Goal: Transaction & Acquisition: Purchase product/service

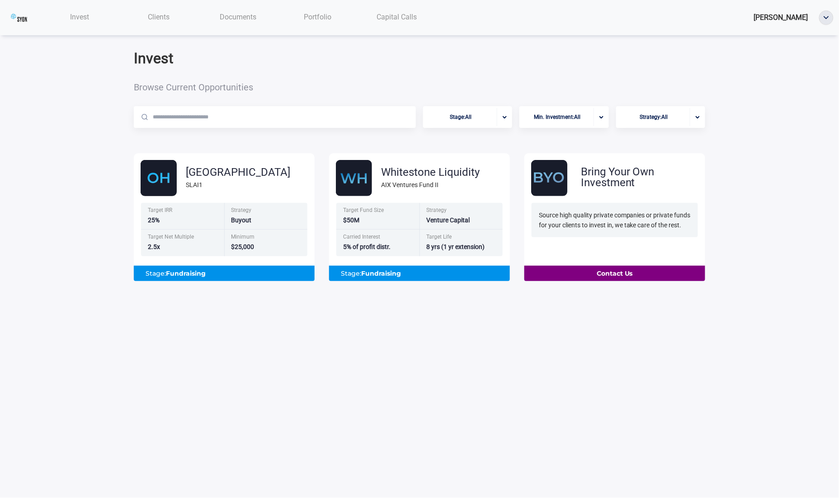
click at [318, 353] on body "Invest Clients Documents Portfolio Capital Calls Donald Vendor Invest Browse Cu…" at bounding box center [419, 249] width 839 height 498
click at [403, 235] on div "Carried Interest" at bounding box center [378, 239] width 72 height 8
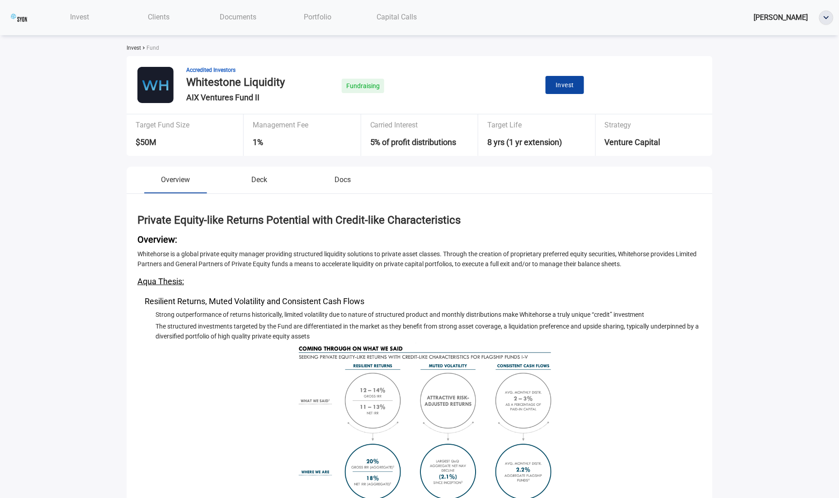
click at [572, 82] on span "Invest" at bounding box center [564, 85] width 19 height 11
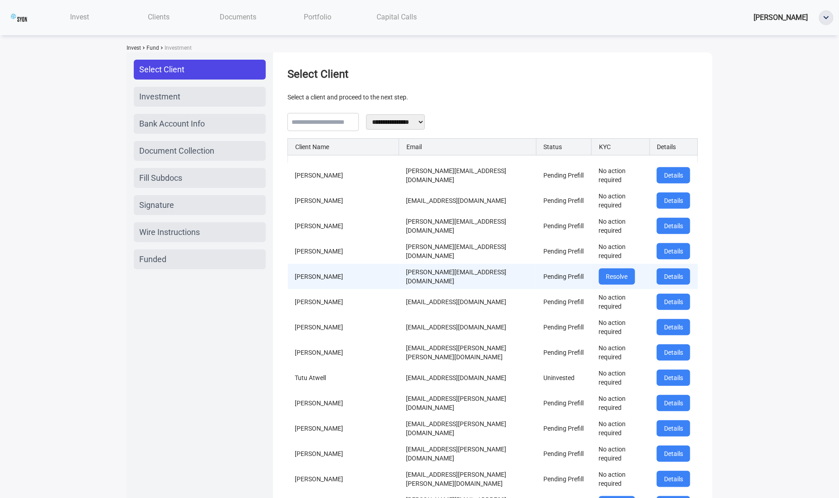
scroll to position [1018, 0]
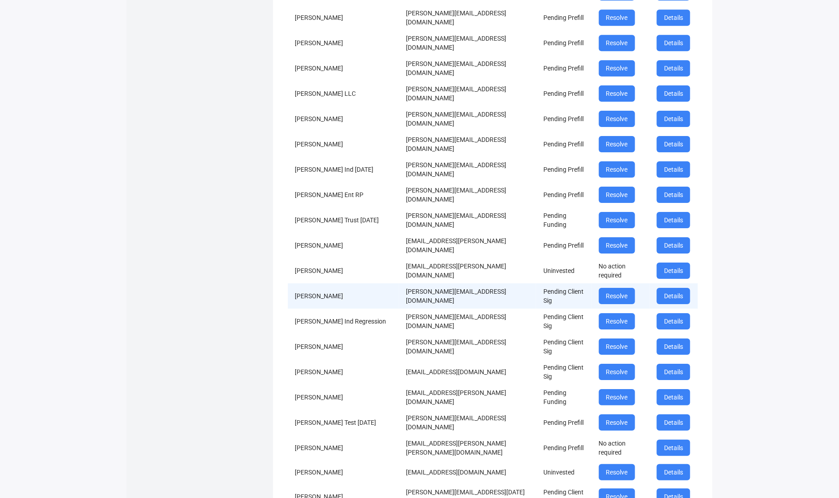
click at [433, 283] on td "donald+joint+test+mar@investwithaqua.com" at bounding box center [467, 295] width 137 height 25
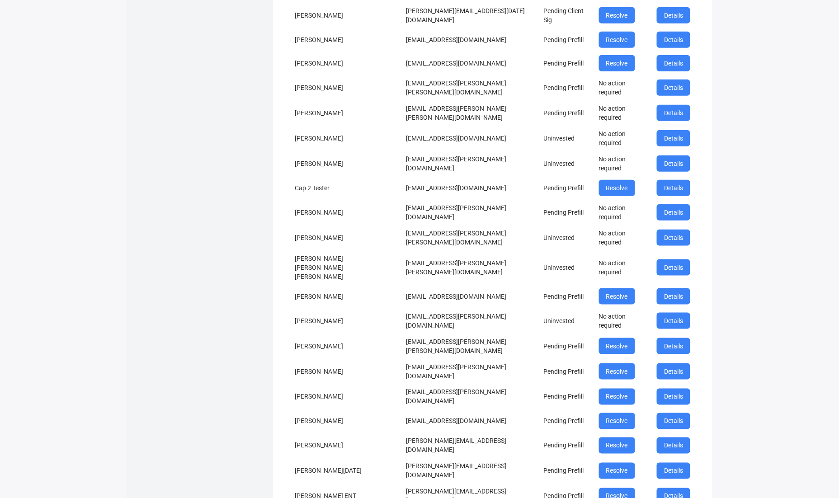
scroll to position [1866, 0]
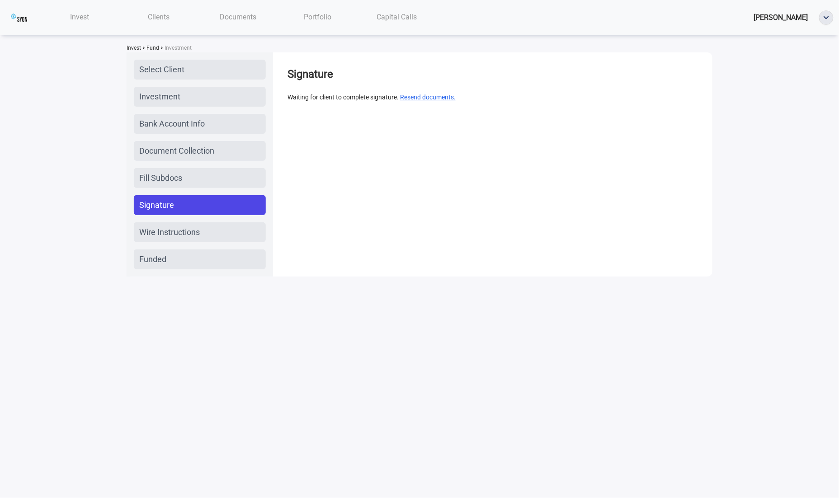
click at [449, 97] on button "Resend documents." at bounding box center [428, 97] width 56 height 10
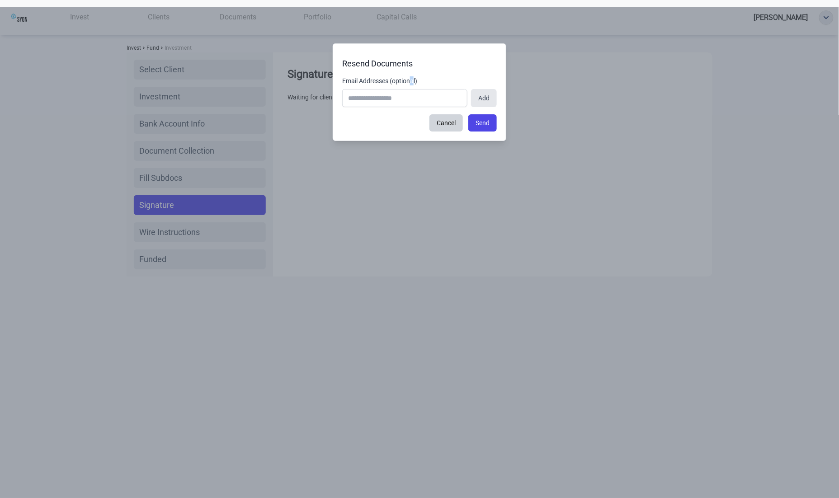
click at [416, 77] on label "Email Addresses (optional)" at bounding box center [419, 80] width 155 height 9
click at [416, 83] on label "Email Addresses (optional)" at bounding box center [419, 80] width 155 height 9
click at [416, 89] on input "Email Addresses (optional)" at bounding box center [404, 98] width 125 height 18
click at [416, 83] on label "Email Addresses (optional)" at bounding box center [419, 80] width 155 height 9
click at [416, 89] on input "Email Addresses (optional)" at bounding box center [404, 98] width 125 height 18
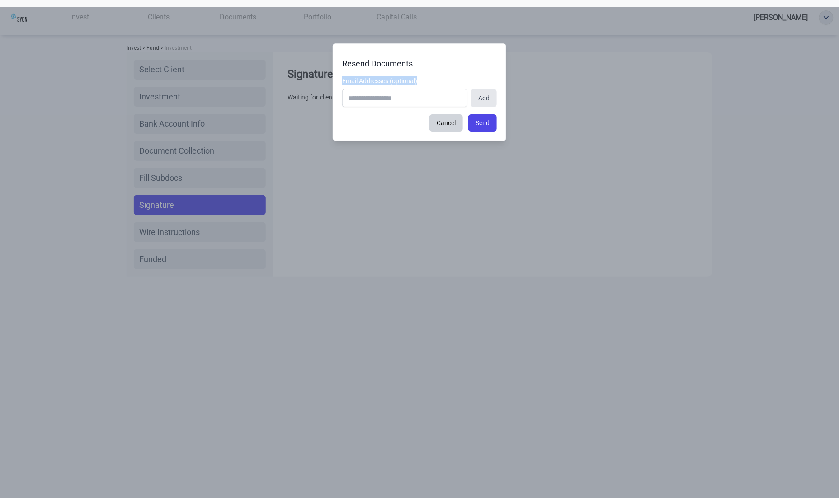
click at [416, 83] on label "Email Addresses (optional)" at bounding box center [419, 80] width 155 height 9
click at [416, 89] on input "Email Addresses (optional)" at bounding box center [404, 98] width 125 height 18
copy label "Email Addresses (optional)"
click at [448, 78] on span "Email Addresses (optional) These email addresses will be notified on resend and…" at bounding box center [419, 80] width 155 height 9
click at [448, 89] on input "Email Addresses (optional) These email addresses will be notified on resend and…" at bounding box center [404, 98] width 125 height 18
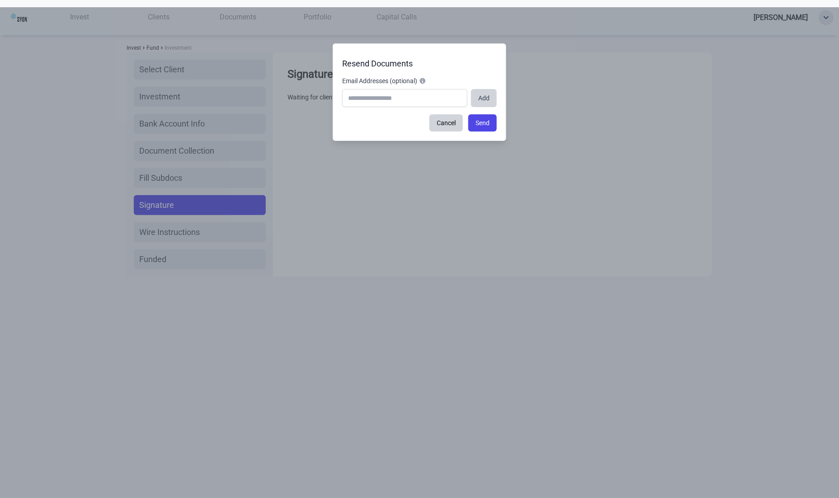
click at [484, 90] on button "Add" at bounding box center [484, 98] width 26 height 18
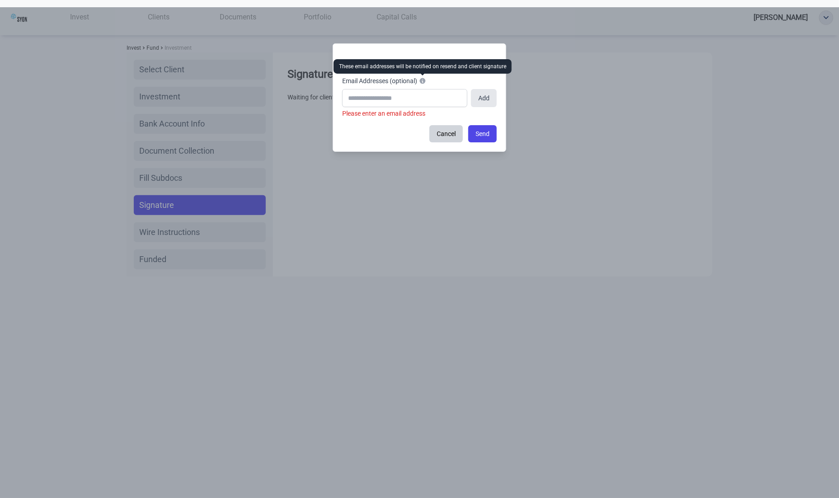
click at [424, 78] on icon at bounding box center [422, 80] width 7 height 7
click at [424, 89] on input "Email Addresses (optional) These email addresses will be notified on resend and…" at bounding box center [404, 98] width 125 height 18
click at [425, 82] on icon at bounding box center [422, 80] width 7 height 7
click at [425, 89] on input "Email Addresses (optional) These email addresses will be notified on resend and…" at bounding box center [404, 98] width 125 height 18
click at [443, 131] on button "Cancel" at bounding box center [445, 133] width 33 height 17
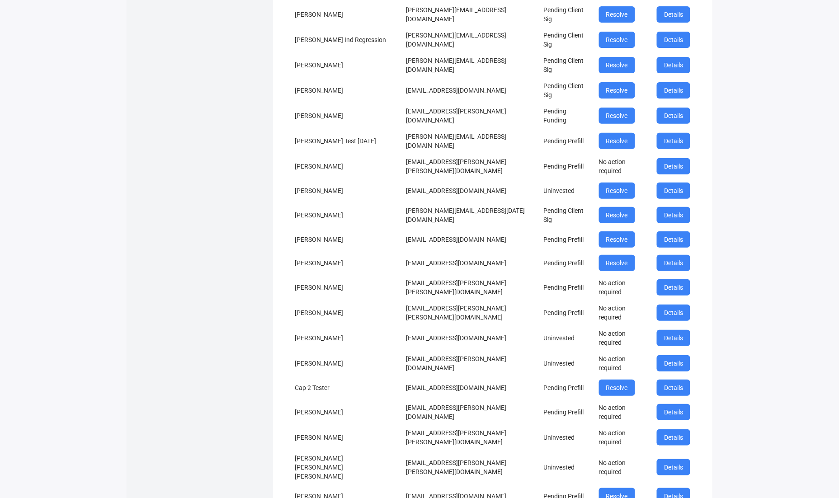
scroll to position [1144, 0]
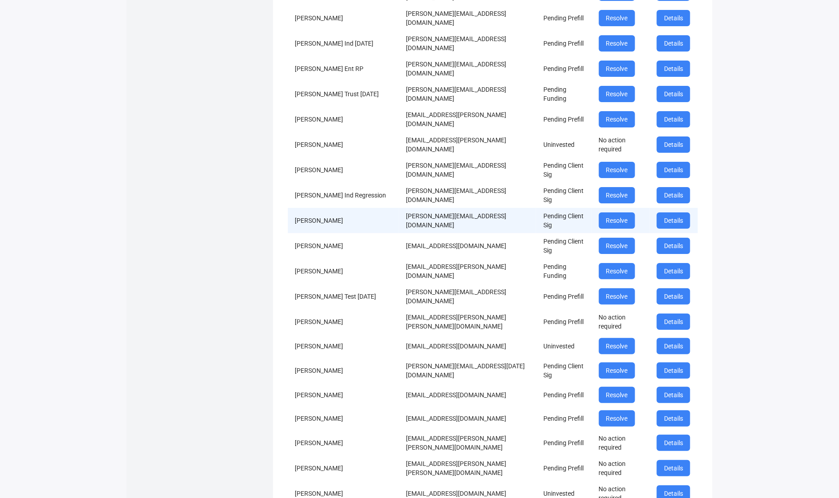
click at [484, 208] on td "[PERSON_NAME][EMAIL_ADDRESS][DOMAIN_NAME]" at bounding box center [467, 220] width 137 height 25
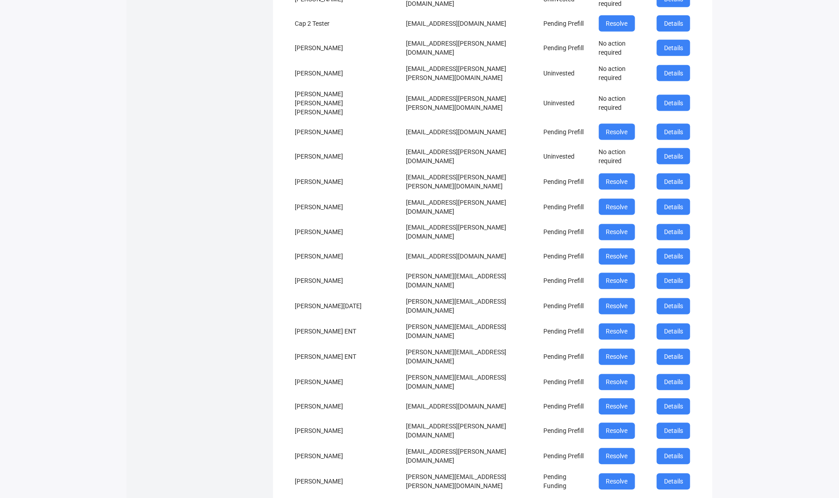
scroll to position [1866, 0]
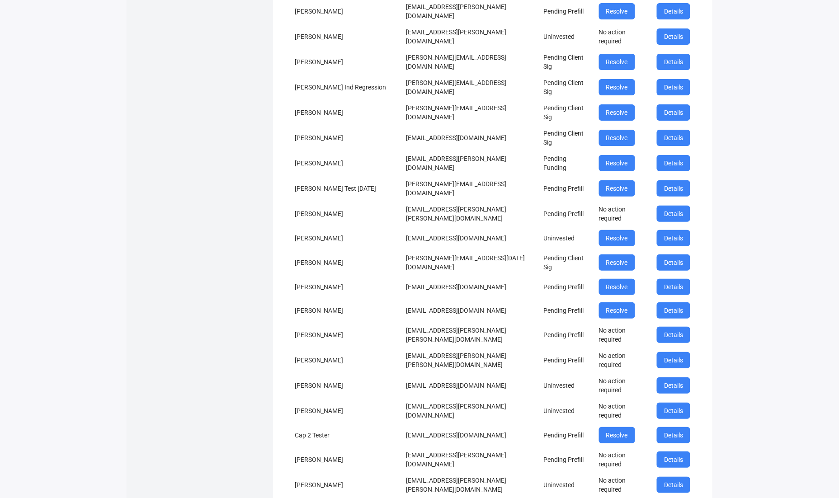
scroll to position [1176, 0]
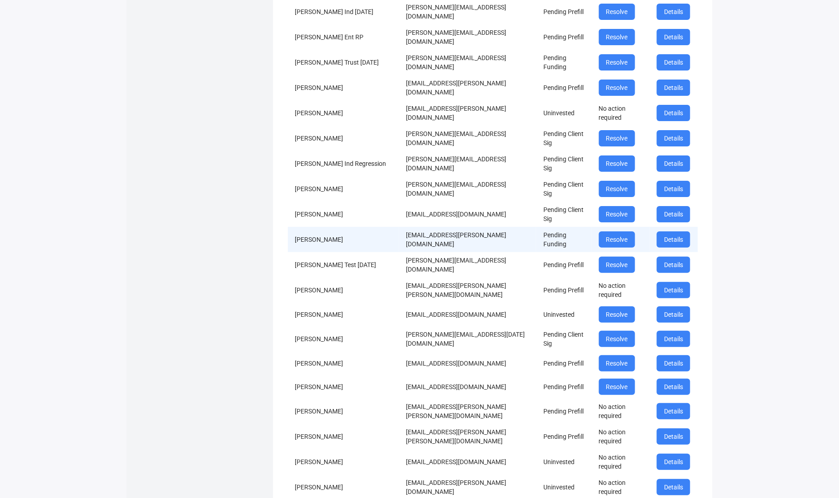
click at [399, 227] on td "[EMAIL_ADDRESS][PERSON_NAME][DOMAIN_NAME]" at bounding box center [467, 239] width 137 height 25
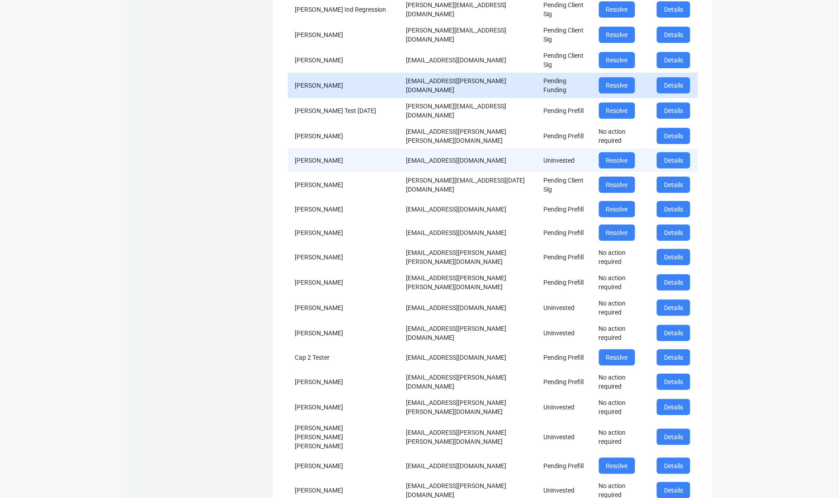
scroll to position [1866, 0]
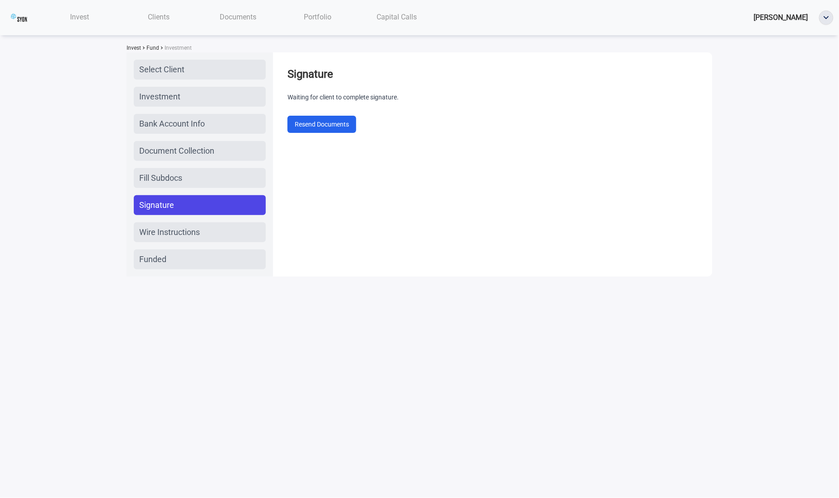
click at [316, 133] on div "Signature Waiting for client to complete signature. Resend Documents" at bounding box center [492, 100] width 425 height 80
click at [309, 127] on button "Resend Documents" at bounding box center [321, 124] width 69 height 17
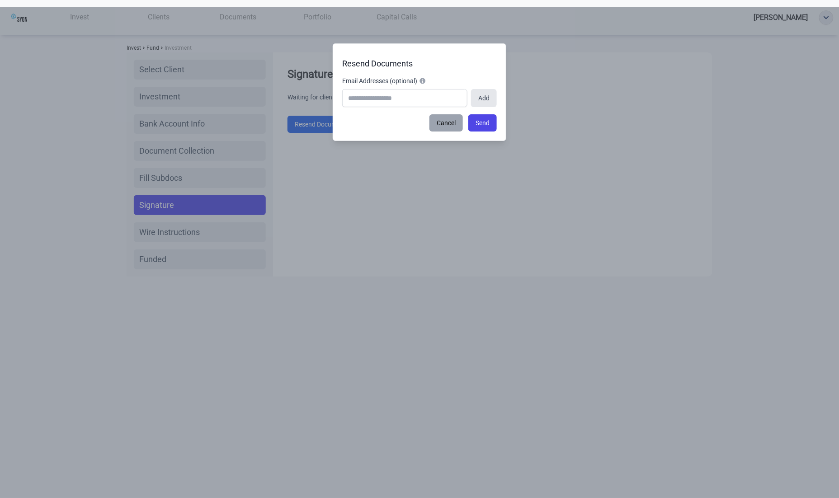
click at [442, 124] on div "Signature Waiting for client to complete signature. Resend Documents Resend Doc…" at bounding box center [492, 164] width 439 height 224
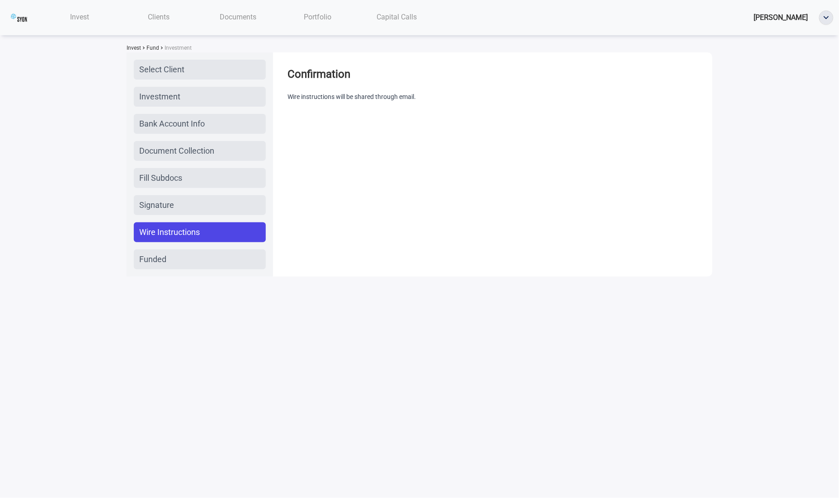
click at [212, 135] on div "Select Client Investment Bank Account Info Document Collection Fill Subdocs Sig…" at bounding box center [200, 165] width 132 height 210
click at [156, 45] on span "Fund" at bounding box center [152, 48] width 14 height 6
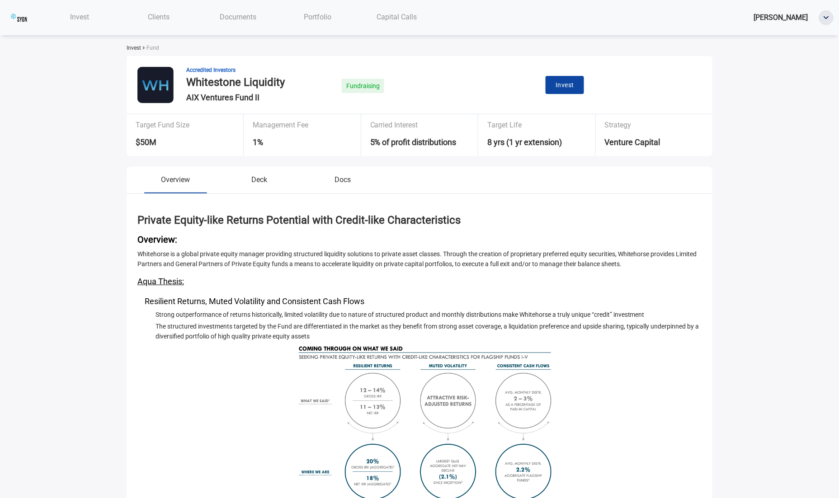
click at [561, 83] on span "Invest" at bounding box center [564, 85] width 19 height 11
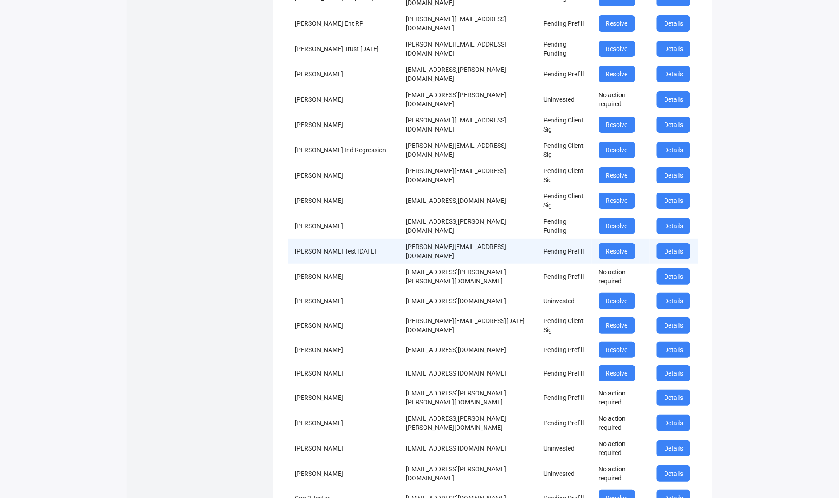
scroll to position [1037, 0]
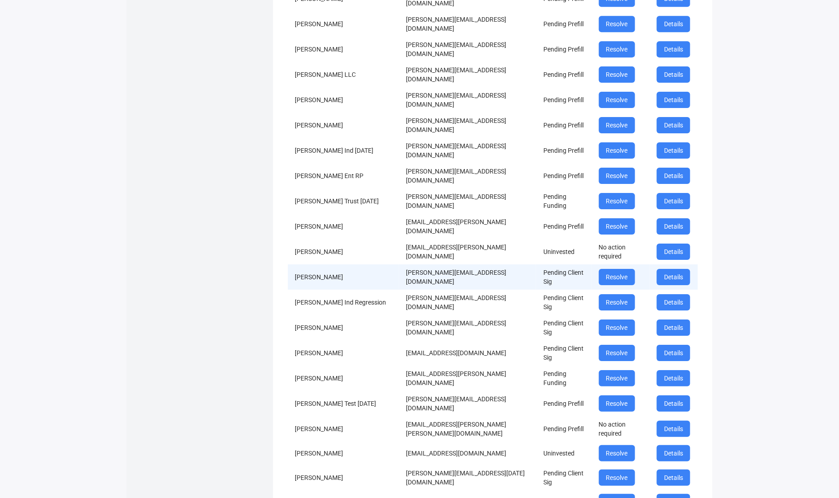
click at [441, 264] on td "[PERSON_NAME][EMAIL_ADDRESS][DOMAIN_NAME]" at bounding box center [467, 276] width 137 height 25
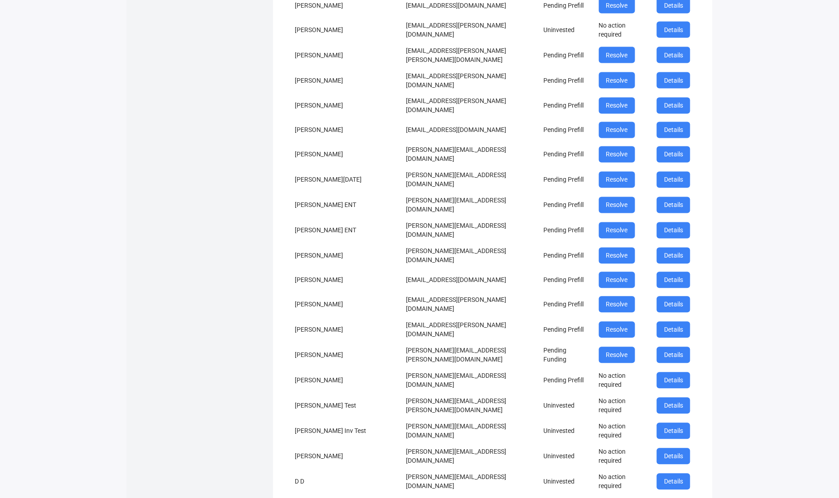
scroll to position [1866, 0]
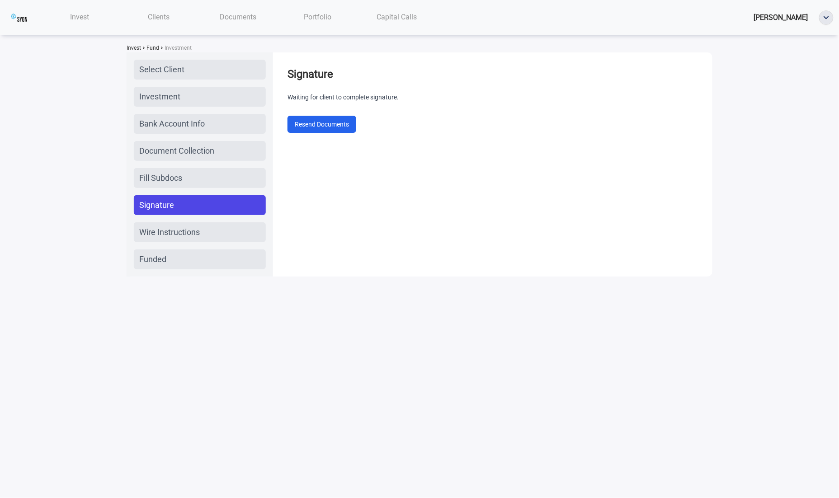
click at [323, 153] on div "Signature Waiting for client to complete signature. Resend Documents" at bounding box center [492, 164] width 439 height 224
click at [318, 128] on button "Resend Documents" at bounding box center [321, 124] width 69 height 17
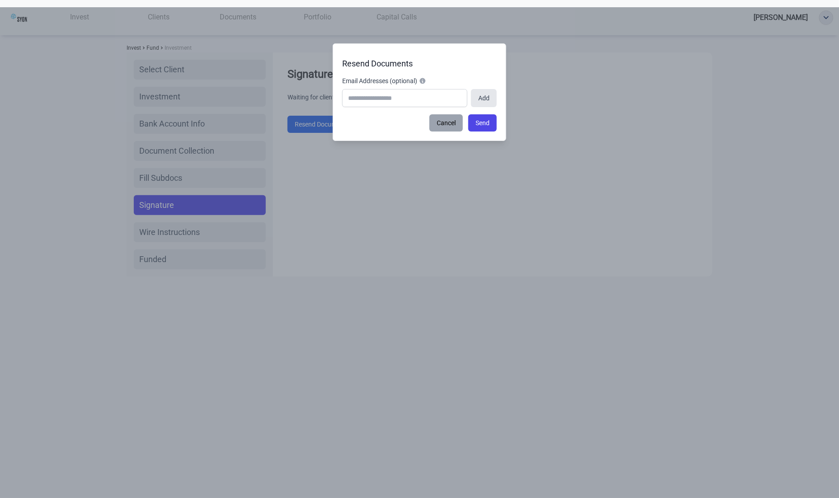
click at [430, 130] on button "Cancel" at bounding box center [445, 122] width 33 height 17
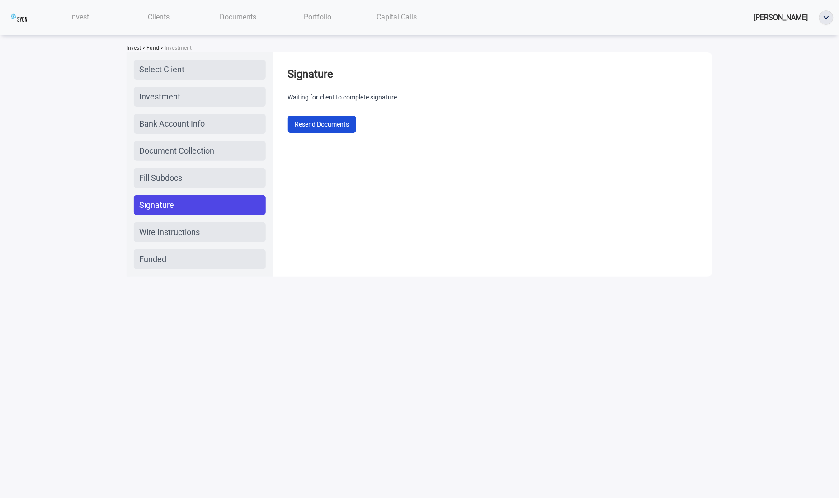
click at [352, 126] on button "Resend Documents" at bounding box center [321, 124] width 69 height 17
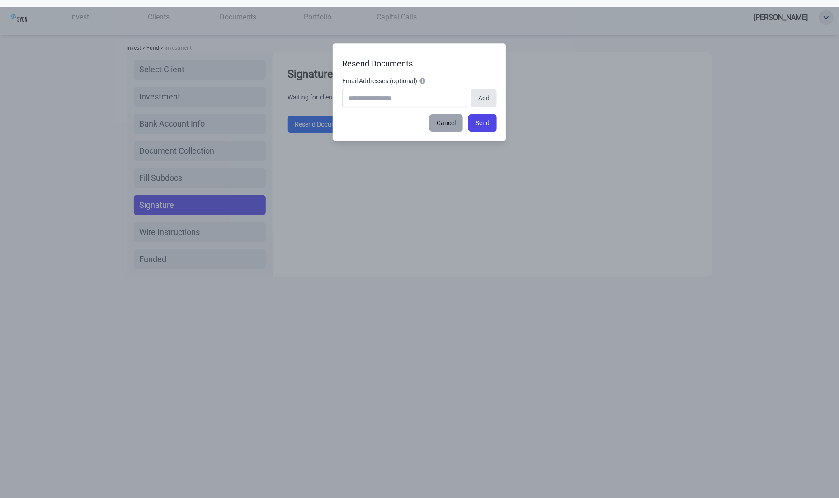
click at [436, 127] on button "Cancel" at bounding box center [445, 122] width 33 height 17
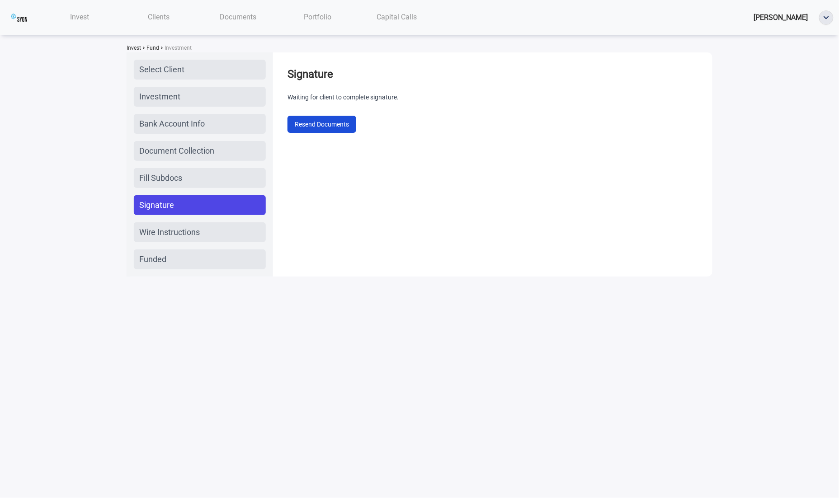
click at [335, 118] on button "Resend Documents" at bounding box center [321, 124] width 69 height 17
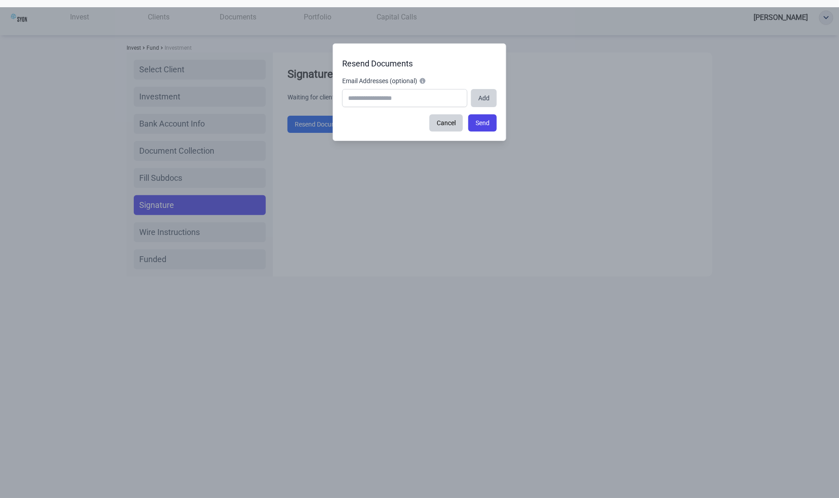
click at [474, 103] on button "Add" at bounding box center [484, 98] width 26 height 18
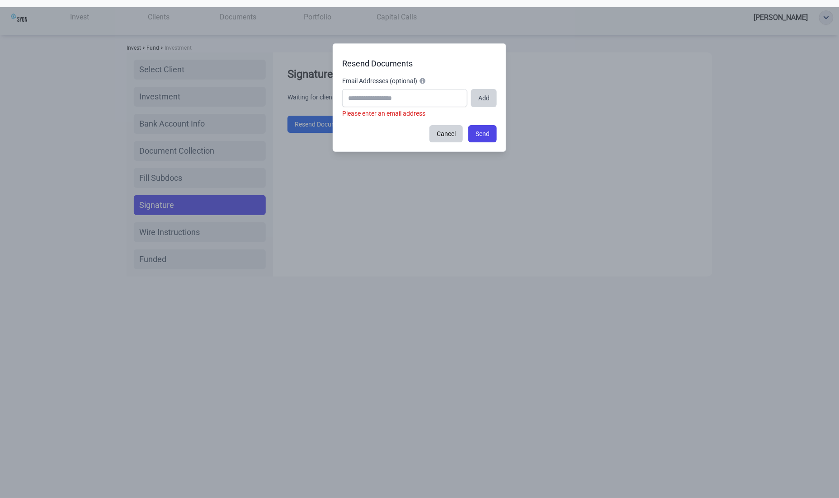
click at [474, 103] on button "Add" at bounding box center [484, 98] width 26 height 18
click at [442, 140] on button "Cancel" at bounding box center [445, 133] width 33 height 17
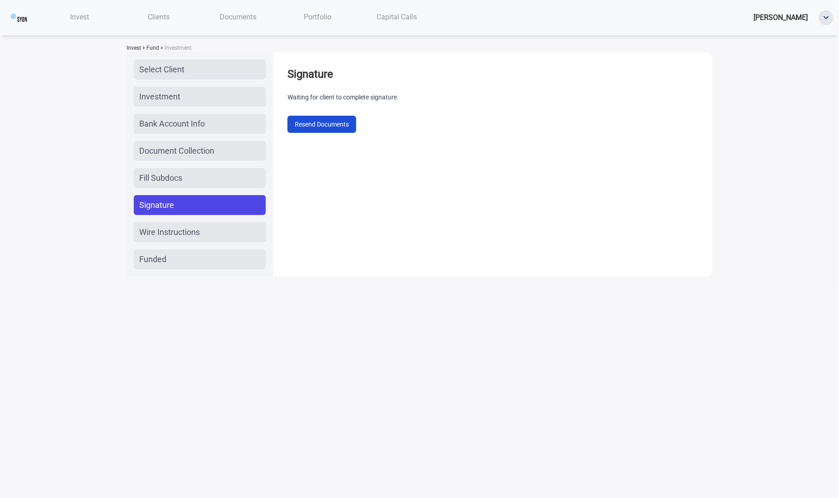
click at [353, 117] on button "Resend Documents" at bounding box center [321, 124] width 69 height 17
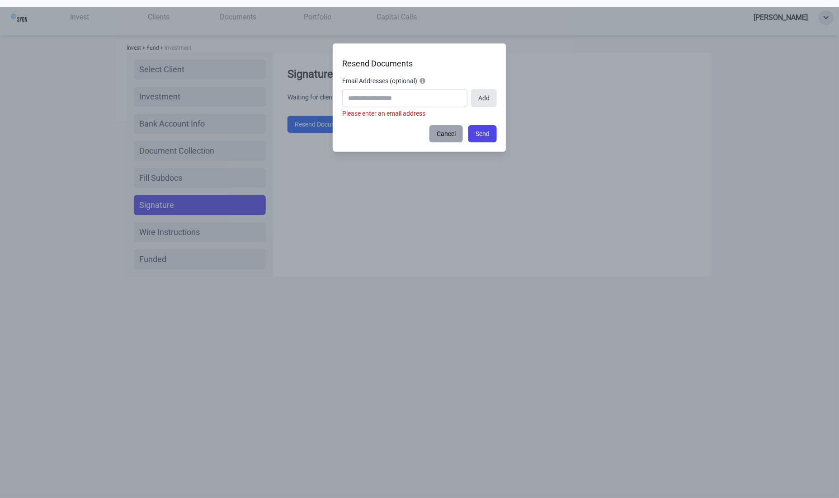
click at [429, 136] on button "Cancel" at bounding box center [445, 133] width 33 height 17
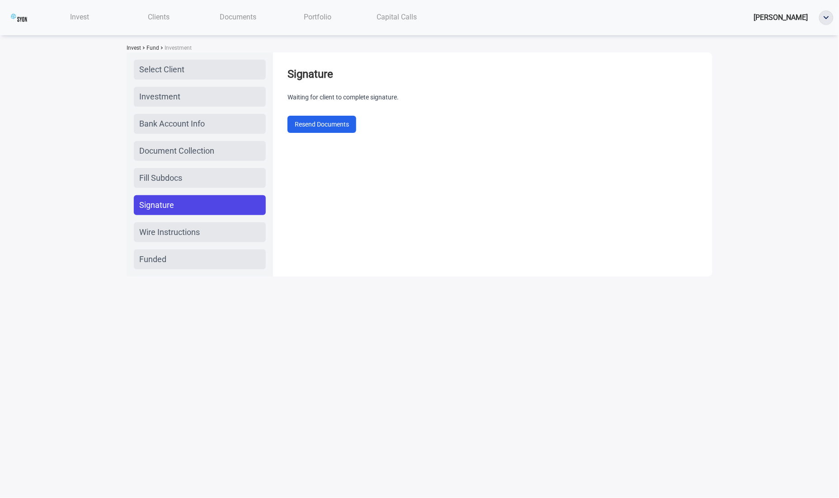
click at [428, 167] on div "Signature Waiting for client to complete signature. Resend Documents" at bounding box center [492, 164] width 439 height 224
click at [310, 72] on h1 "Signature" at bounding box center [492, 74] width 410 height 14
click at [315, 132] on button "Resend Documents" at bounding box center [321, 124] width 69 height 17
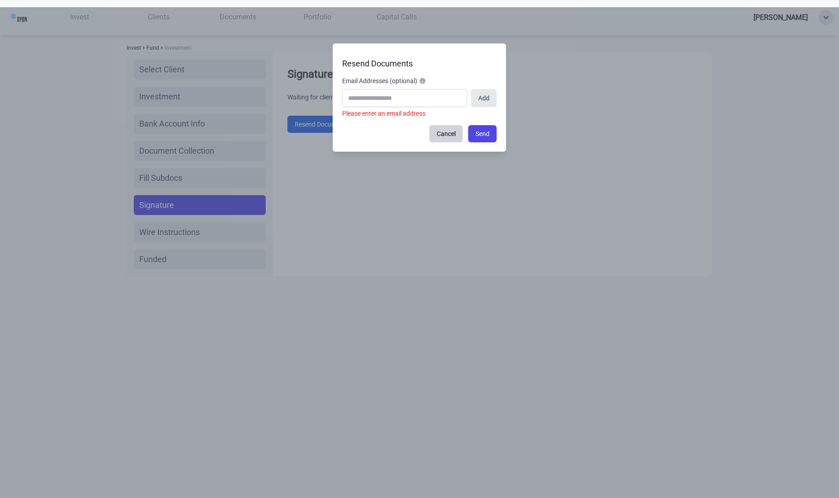
click at [422, 79] on span "Email Addresses (optional) These email addresses will be notified on resend and…" at bounding box center [419, 80] width 155 height 9
click at [422, 89] on input "Email Addresses (optional) These email addresses will be notified on resend and…" at bounding box center [404, 98] width 125 height 18
click at [423, 80] on span "Email Addresses (optional) These email addresses will be notified on resend and…" at bounding box center [419, 80] width 155 height 9
click at [423, 89] on input "Email Addresses (optional) These email addresses will be notified on resend and…" at bounding box center [404, 98] width 125 height 18
click at [423, 80] on span "Email Addresses (optional) These email addresses will be notified on resend and…" at bounding box center [419, 80] width 155 height 9
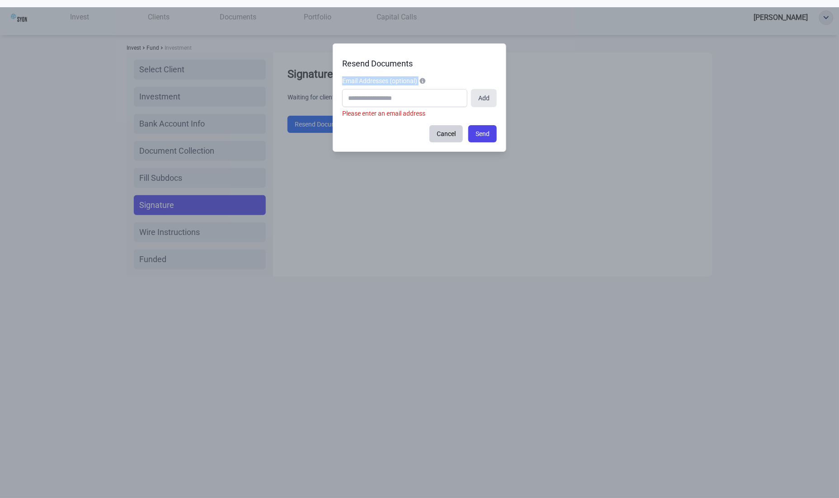
click at [423, 89] on input "Email Addresses (optional) These email addresses will be notified on resend and…" at bounding box center [404, 98] width 125 height 18
click at [423, 80] on span "Email Addresses (optional) These email addresses will be notified on resend and…" at bounding box center [419, 80] width 155 height 9
click at [423, 89] on input "Email Addresses (optional) These email addresses will be notified on resend and…" at bounding box center [404, 98] width 125 height 18
click at [461, 141] on div "Resend Documents Email Addresses (optional) These email addresses will be notif…" at bounding box center [420, 97] width 174 height 108
click at [474, 140] on button "Send" at bounding box center [482, 133] width 28 height 17
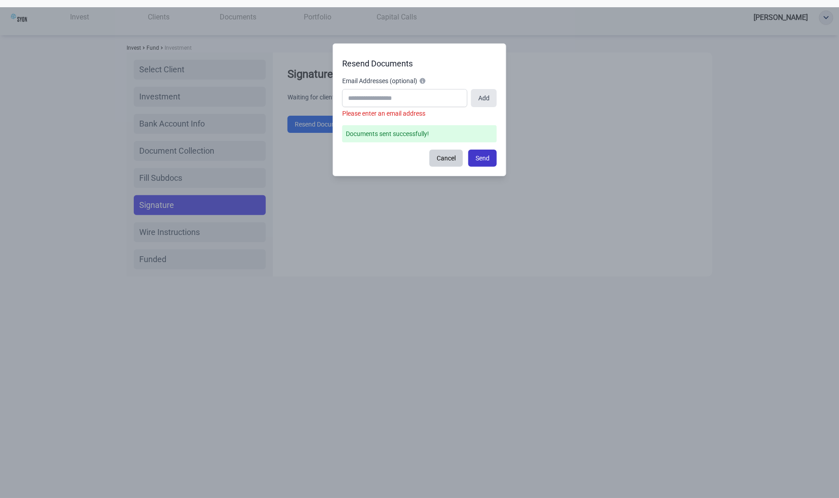
click at [471, 152] on button "Send" at bounding box center [482, 158] width 28 height 17
click at [459, 161] on button "Cancel" at bounding box center [445, 158] width 33 height 17
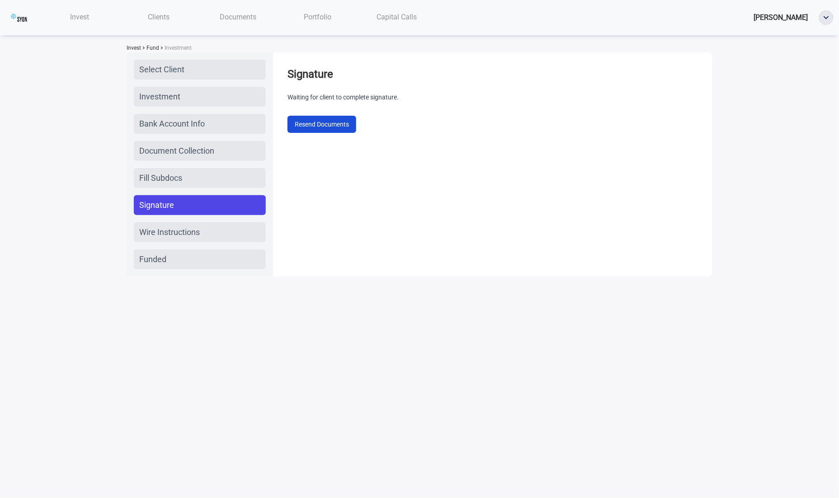
click at [332, 123] on button "Resend Documents" at bounding box center [321, 124] width 69 height 17
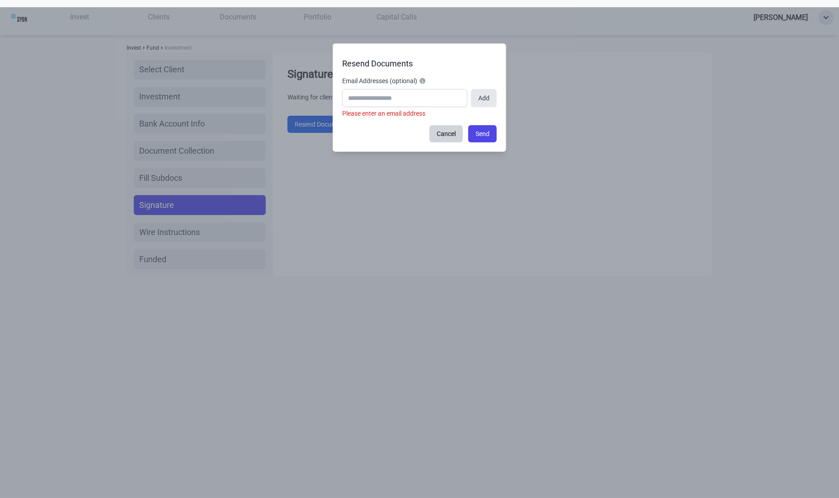
click at [426, 138] on div "Cancel Send" at bounding box center [419, 133] width 155 height 17
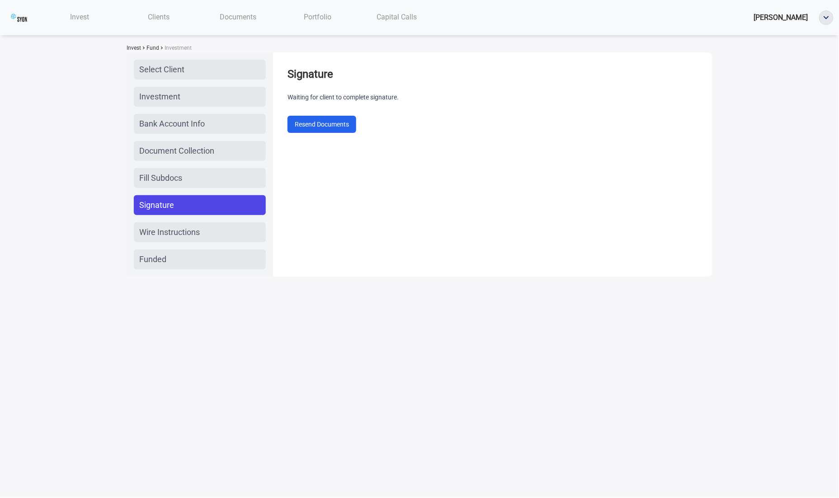
click at [334, 139] on div "Signature Waiting for client to complete signature. Resend Documents" at bounding box center [492, 100] width 425 height 80
click at [334, 124] on button "Resend Documents" at bounding box center [321, 124] width 69 height 17
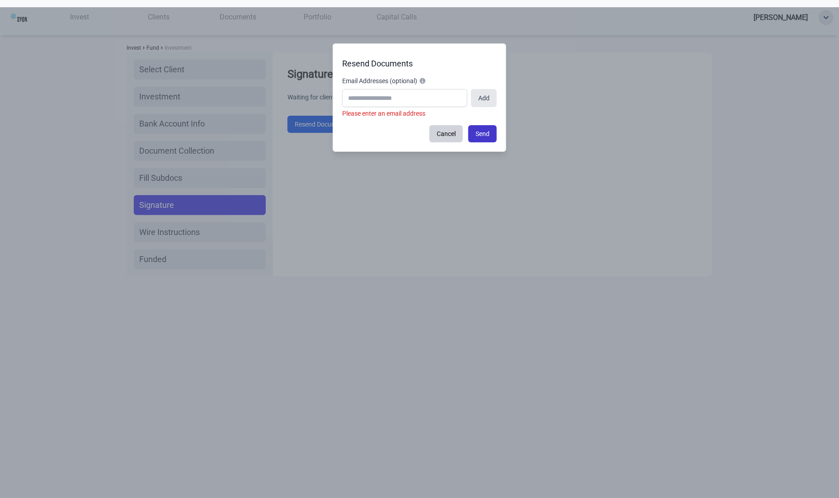
click at [496, 134] on div "Resend Documents Email Addresses (optional) These email addresses will be notif…" at bounding box center [420, 97] width 174 height 108
click at [490, 132] on button "Send" at bounding box center [482, 133] width 28 height 17
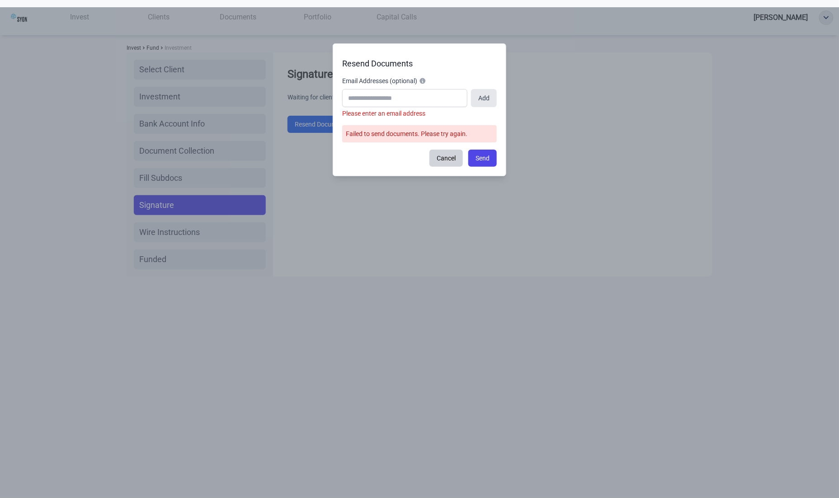
click at [440, 166] on div "Resend Documents Email Addresses (optional) These email addresses will be notif…" at bounding box center [420, 109] width 174 height 133
click at [440, 159] on button "Cancel" at bounding box center [445, 158] width 33 height 17
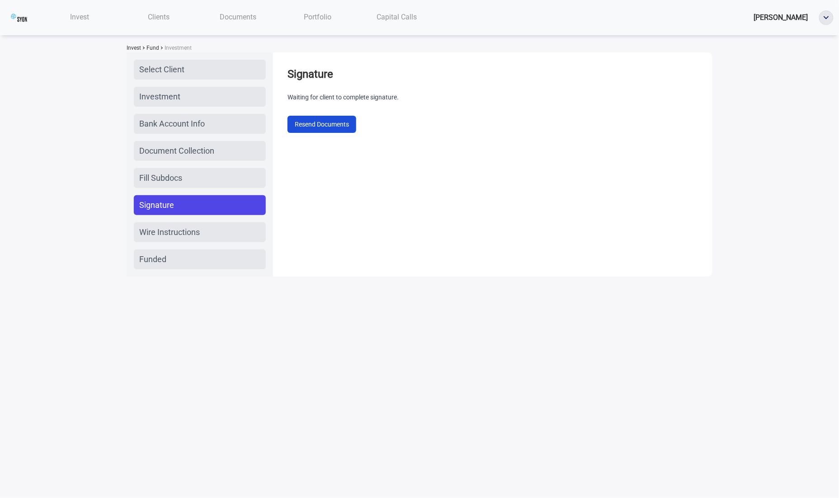
click at [337, 127] on button "Resend Documents" at bounding box center [321, 124] width 69 height 17
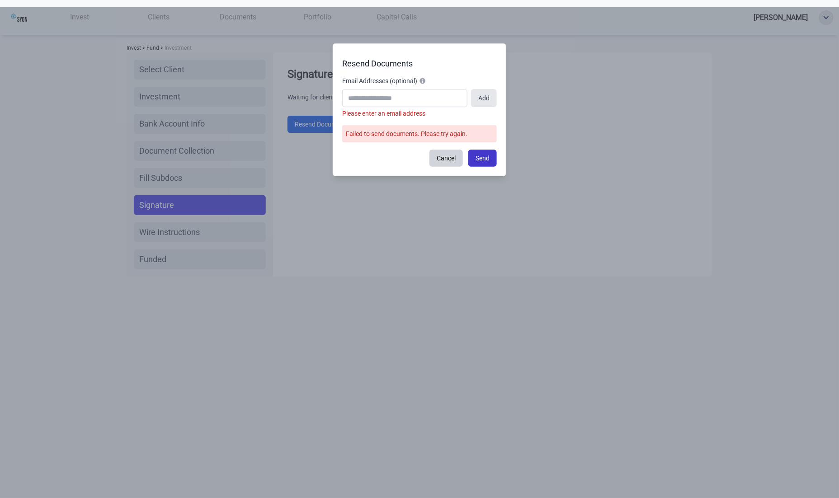
click at [475, 156] on button "Send" at bounding box center [482, 158] width 28 height 17
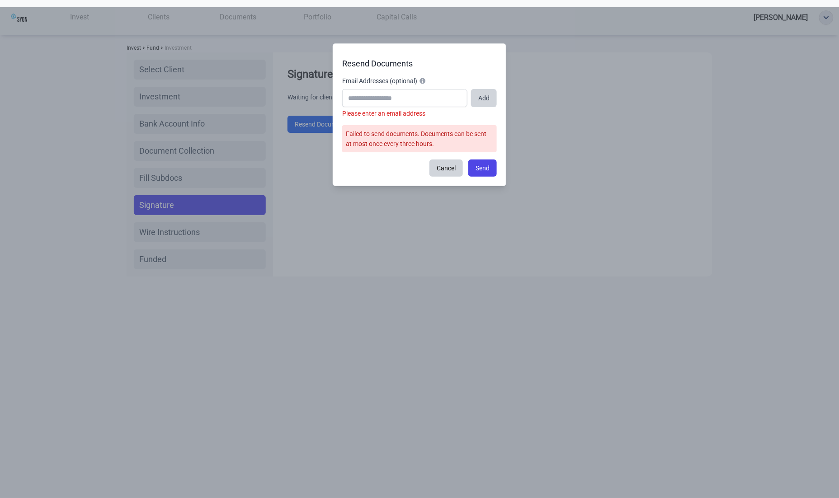
click at [480, 94] on button "Add" at bounding box center [484, 98] width 26 height 18
click at [416, 89] on input "Email Addresses (optional) These email addresses will be notified on resend and…" at bounding box center [404, 98] width 125 height 18
click at [426, 79] on icon at bounding box center [423, 81] width 6 height 6
click at [428, 89] on input "Email Addresses (optional) These email addresses will be notified on resend and…" at bounding box center [404, 98] width 125 height 18
click at [436, 172] on button "Cancel" at bounding box center [445, 168] width 33 height 17
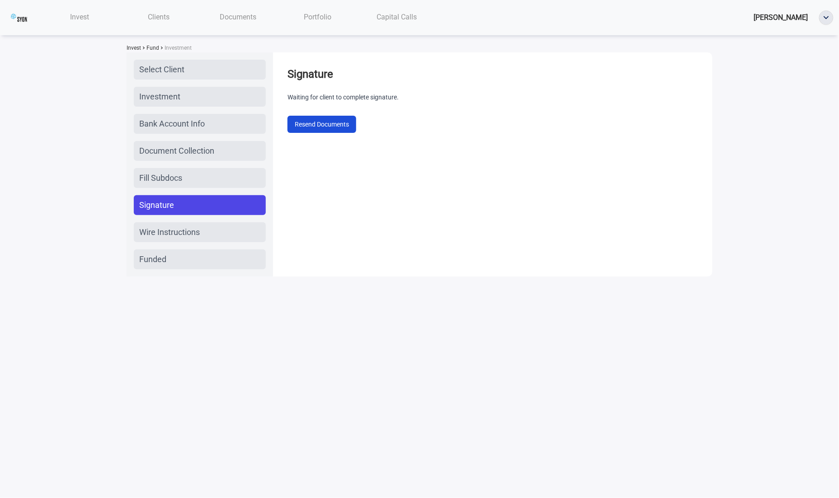
click at [307, 120] on button "Resend Documents" at bounding box center [321, 124] width 69 height 17
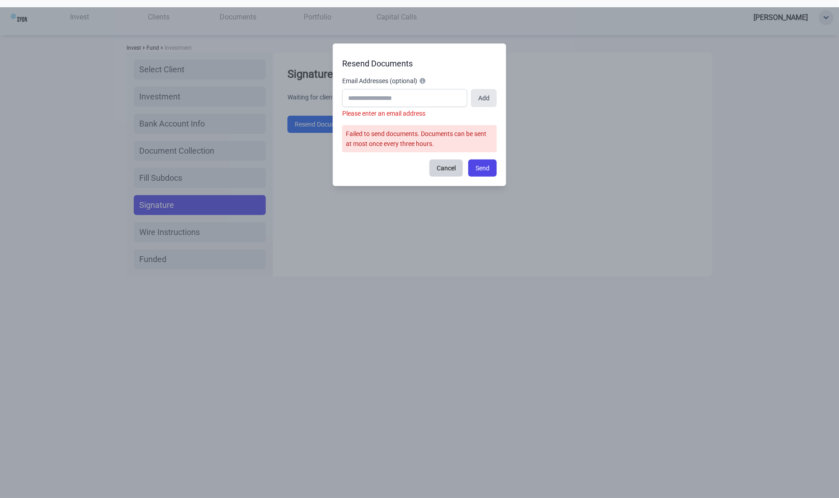
click at [358, 173] on div "Cancel Send" at bounding box center [419, 168] width 155 height 17
click at [408, 169] on div "Cancel Send" at bounding box center [419, 168] width 155 height 17
click at [440, 165] on button "Cancel" at bounding box center [445, 168] width 33 height 17
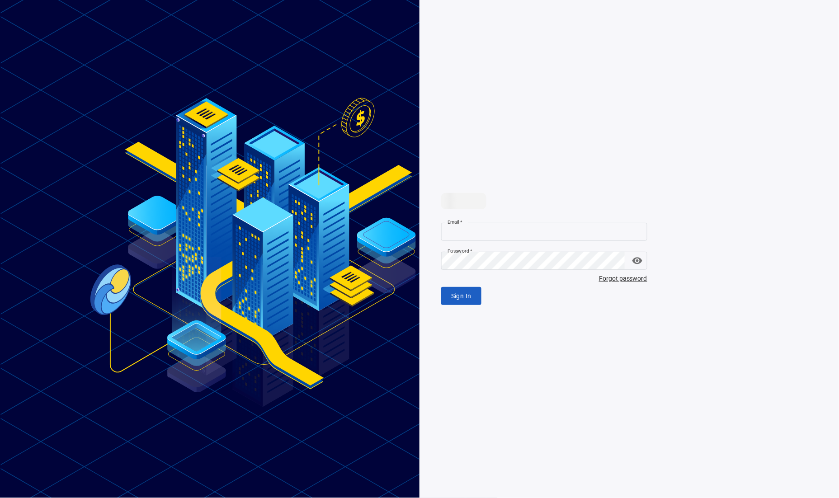
type input "**********"
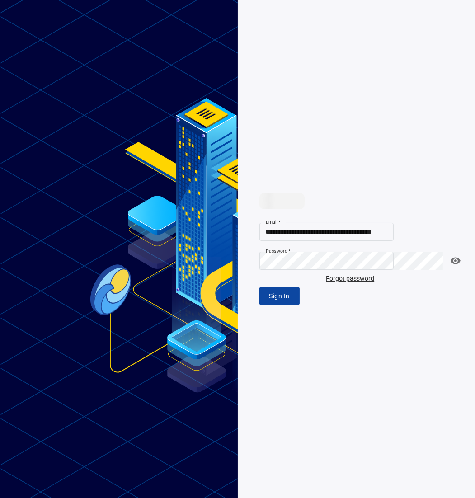
click at [268, 292] on button "Sign In" at bounding box center [279, 296] width 40 height 19
click at [270, 297] on div "Sign In" at bounding box center [326, 296] width 134 height 19
click at [287, 300] on span "Sign In" at bounding box center [279, 296] width 20 height 11
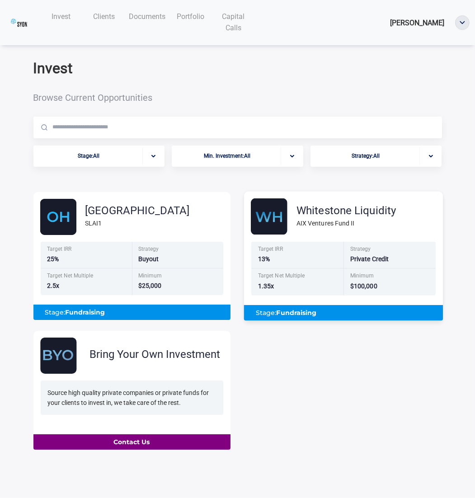
click at [263, 209] on img at bounding box center [268, 216] width 37 height 37
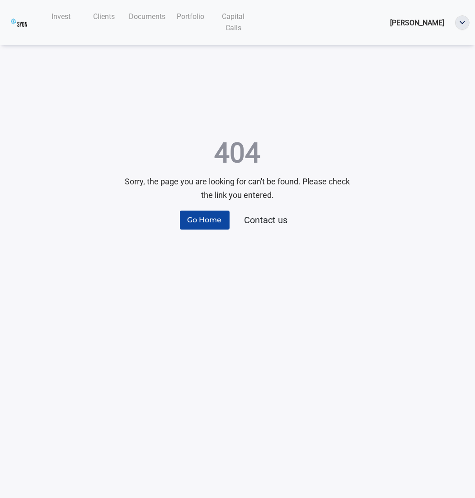
click at [73, 40] on nav "Invest Clients Documents Portfolio Capital Calls Donald Vendor" at bounding box center [237, 22] width 475 height 45
click at [66, 24] on div "Invest" at bounding box center [61, 16] width 43 height 19
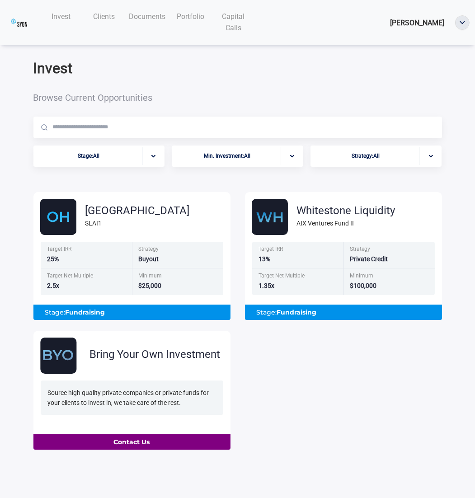
click at [259, 183] on div "Sunshine Lake SLAI1 Target IRR 25% Strategy Buyout Target Net Multiple 2.5x Min…" at bounding box center [237, 315] width 423 height 268
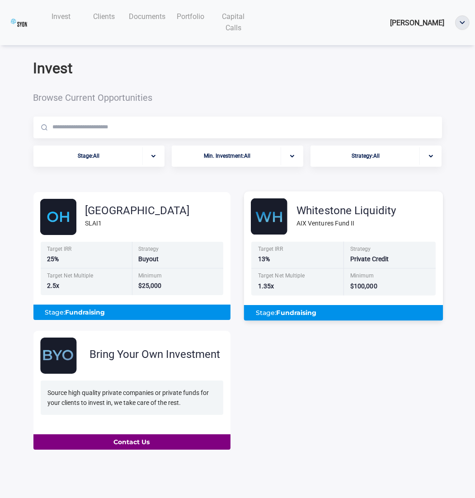
click at [263, 209] on img at bounding box center [268, 216] width 37 height 37
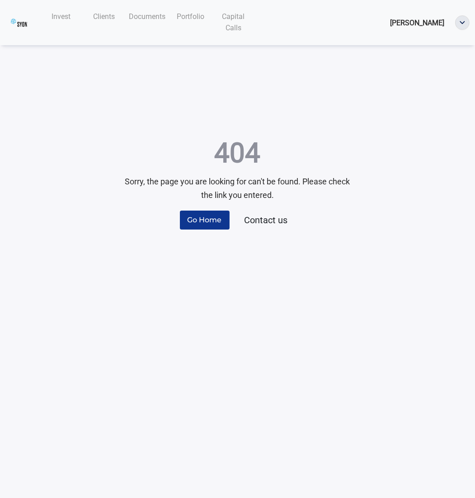
click at [221, 227] on button "Go Home" at bounding box center [205, 220] width 50 height 19
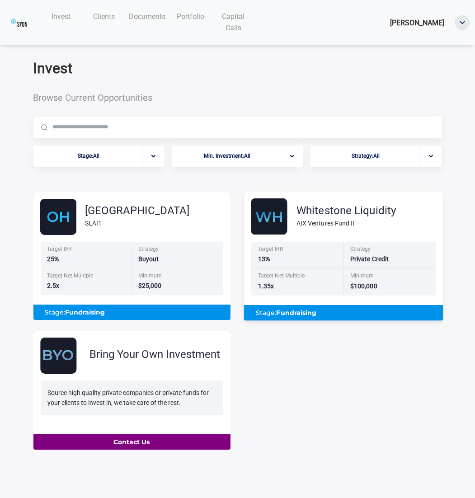
click at [308, 242] on div "Target IRR 13%" at bounding box center [297, 254] width 92 height 27
